Goal: Entertainment & Leisure: Consume media (video, audio)

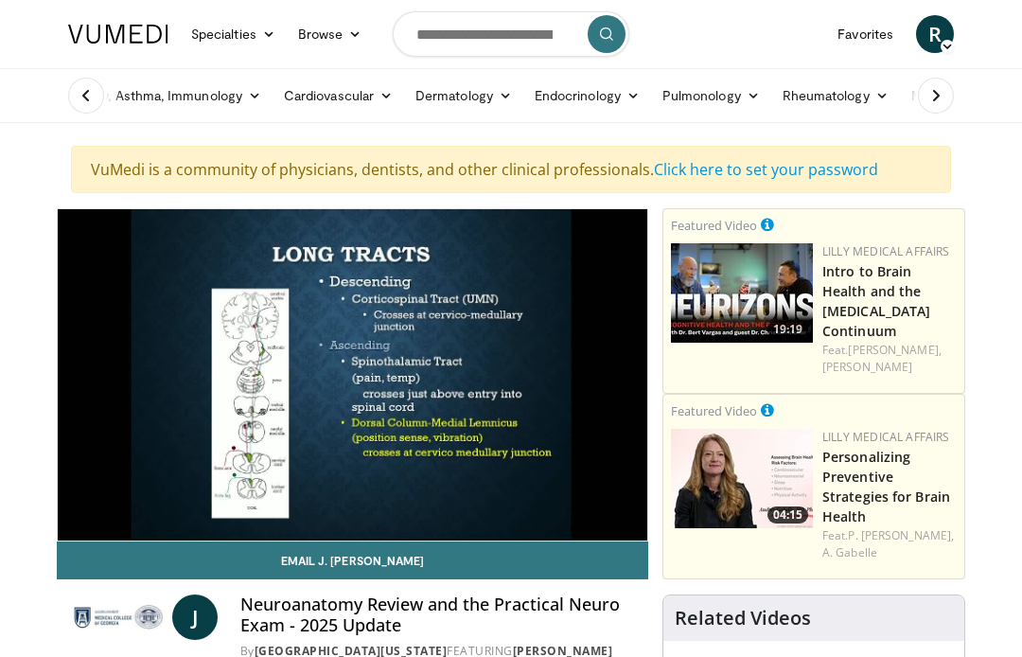
click at [881, 449] on link "Personalizing Preventive Strategies for Brain Health" at bounding box center [887, 487] width 128 height 78
